Goal: Transaction & Acquisition: Subscribe to service/newsletter

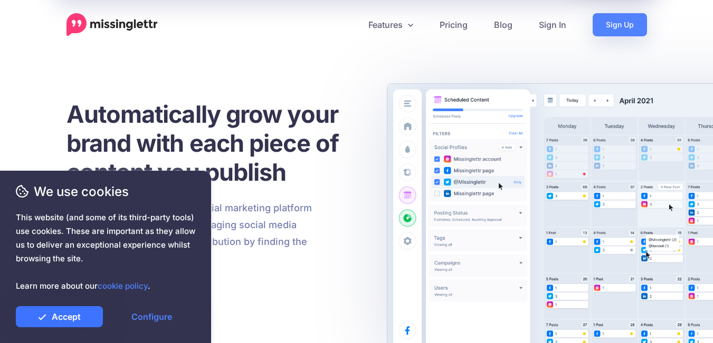
click at [85, 321] on link "Accept" at bounding box center [59, 316] width 87 height 21
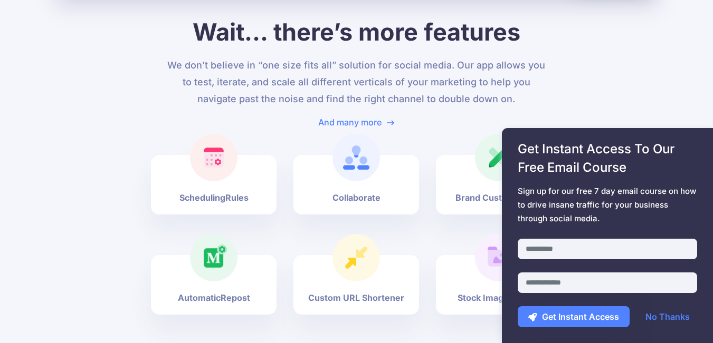
scroll to position [3587, 0]
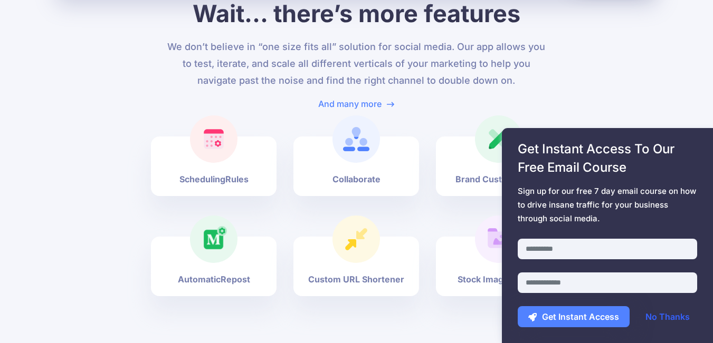
click at [676, 317] on link "No Thanks" at bounding box center [666, 316] width 65 height 21
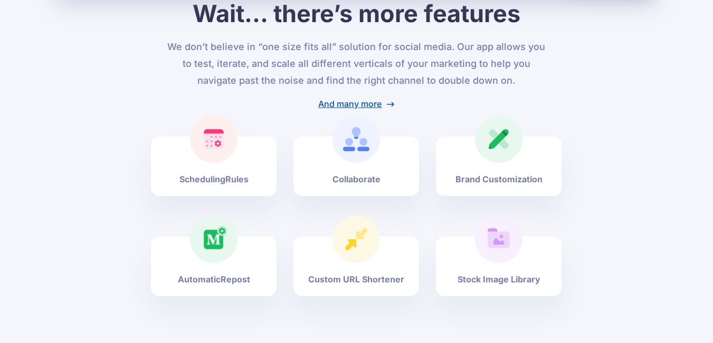
click at [366, 99] on link "And many more" at bounding box center [356, 104] width 76 height 11
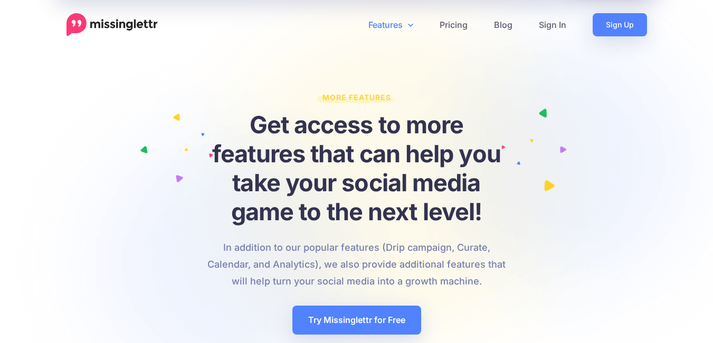
click at [400, 25] on link "Features" at bounding box center [390, 24] width 71 height 23
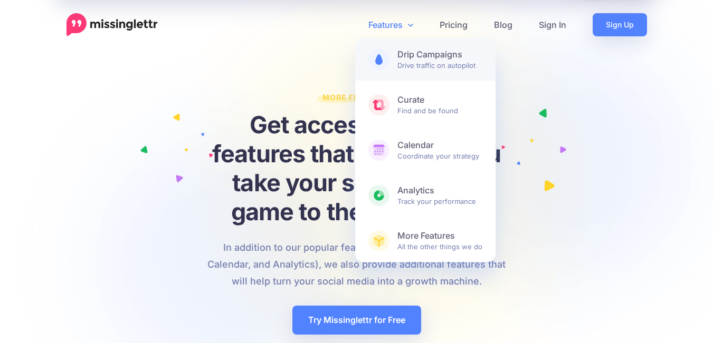
click at [415, 62] on span "Drip Campaigns Drive traffic on autopilot" at bounding box center [439, 59] width 85 height 21
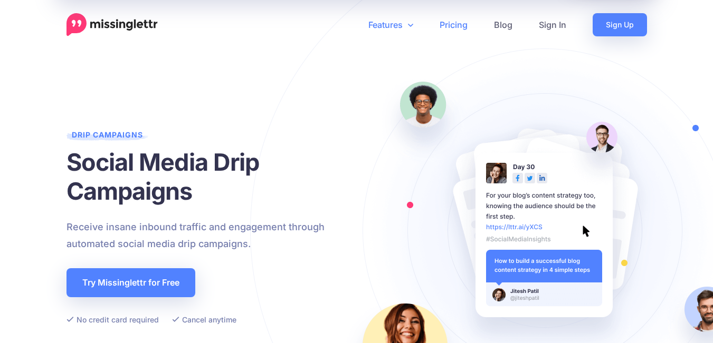
click at [456, 26] on link "Pricing" at bounding box center [453, 24] width 54 height 23
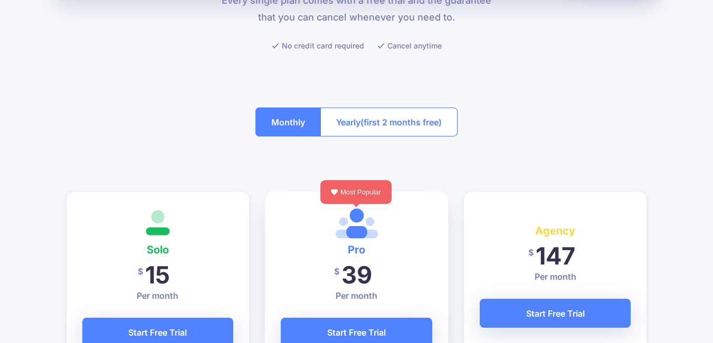
scroll to position [158, 0]
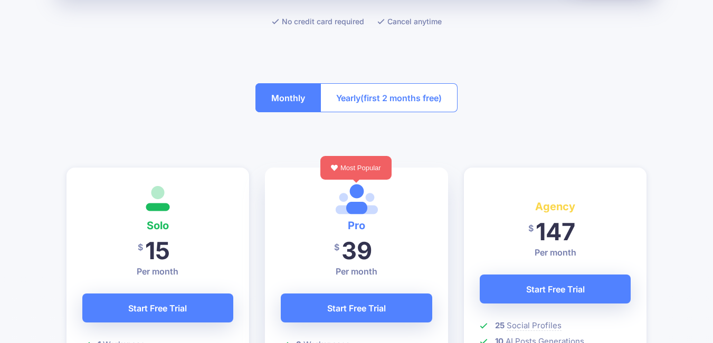
click at [363, 96] on span "(first 2 months free)" at bounding box center [400, 98] width 81 height 17
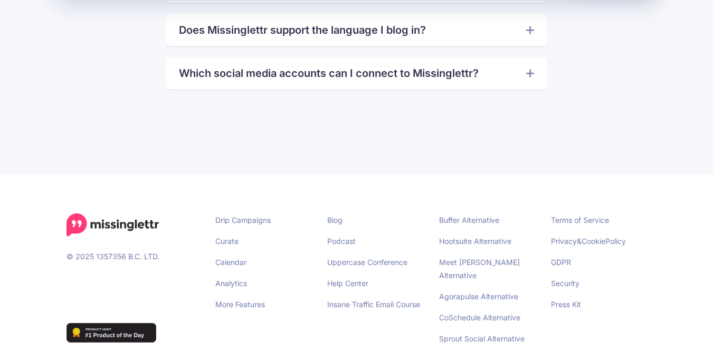
scroll to position [2602, 0]
